Goal: Task Accomplishment & Management: Manage account settings

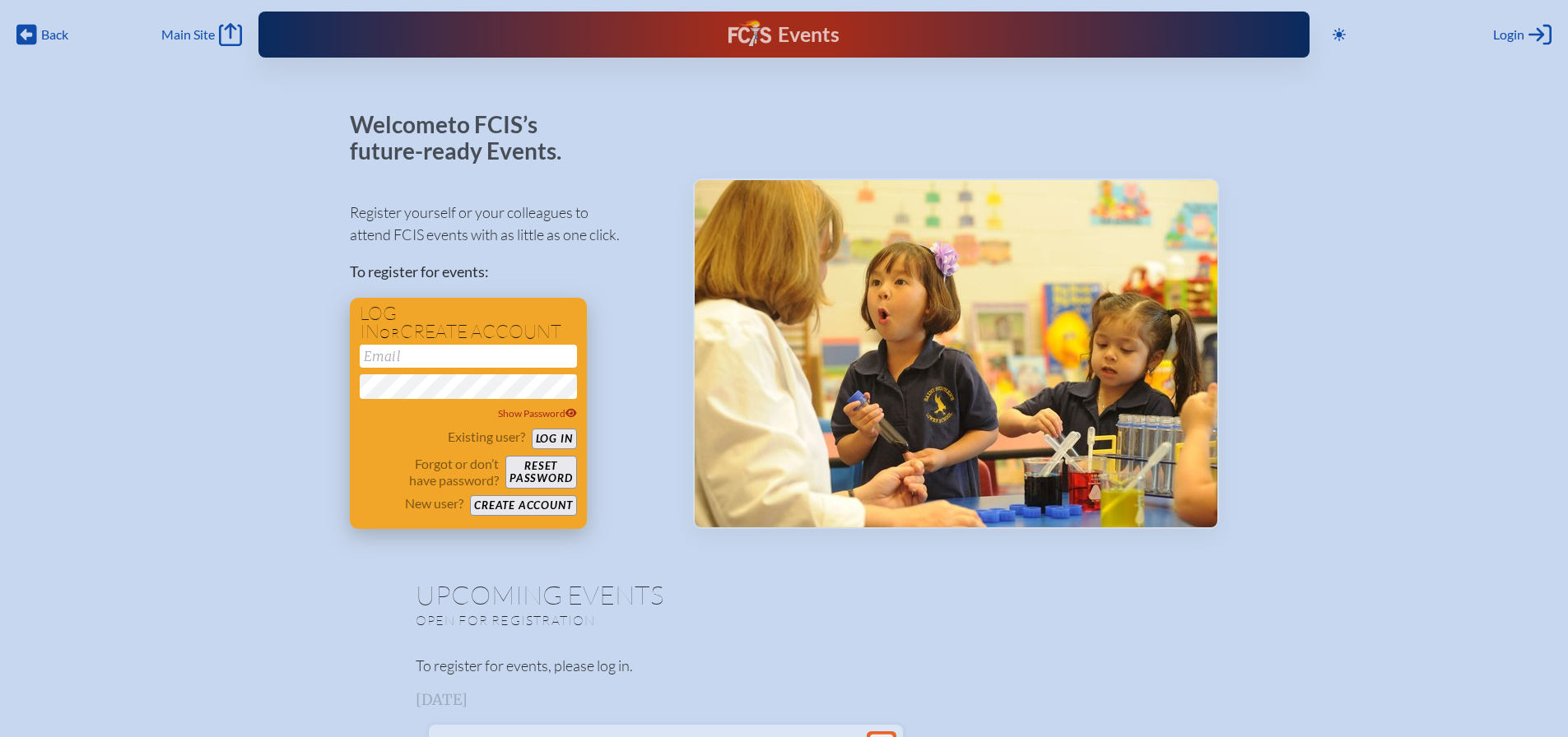
type input "[EMAIL_ADDRESS][DOMAIN_NAME]"
click at [568, 437] on button "Log in" at bounding box center [555, 439] width 45 height 21
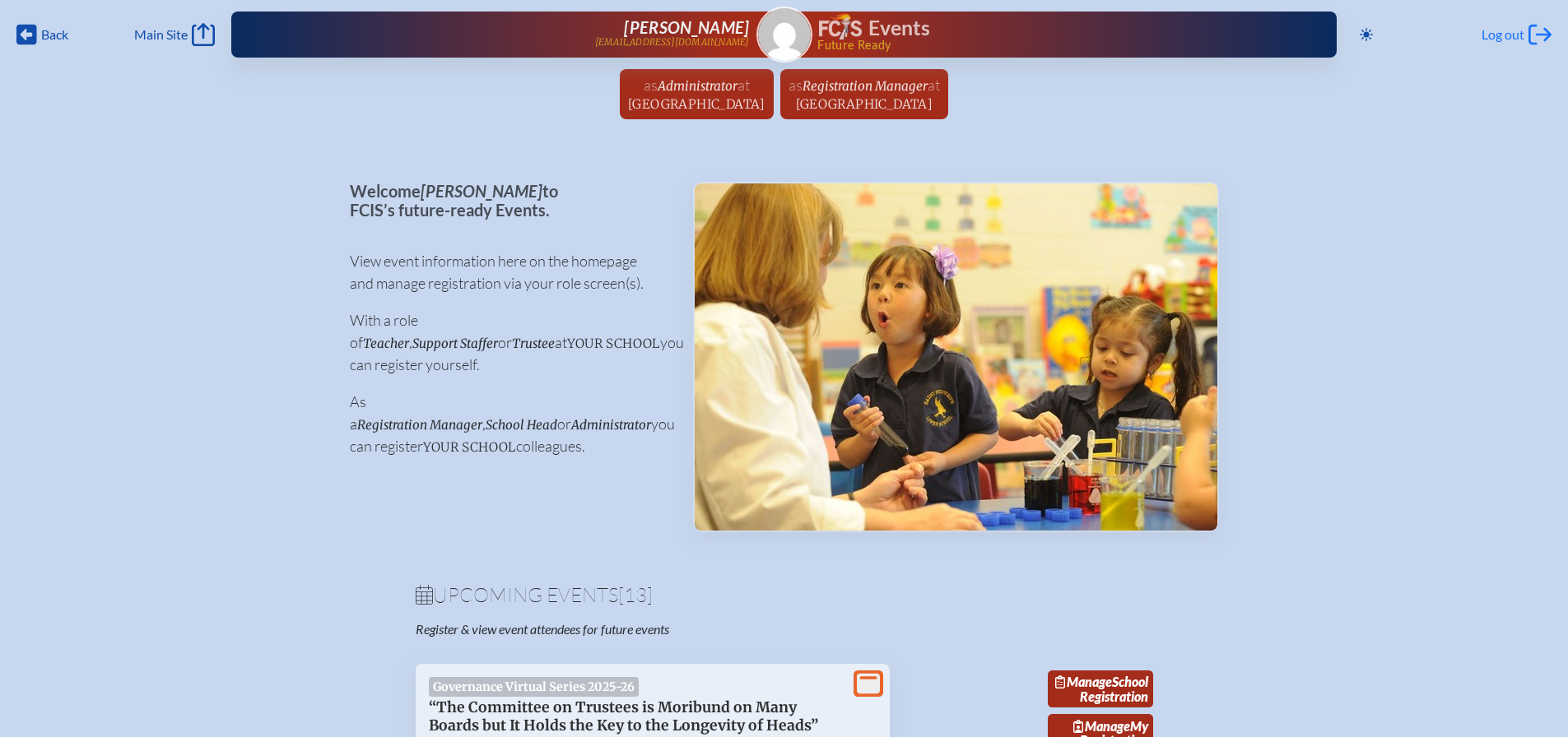
click at [1500, 37] on span "Log out" at bounding box center [1502, 35] width 43 height 17
